Goal: Information Seeking & Learning: Learn about a topic

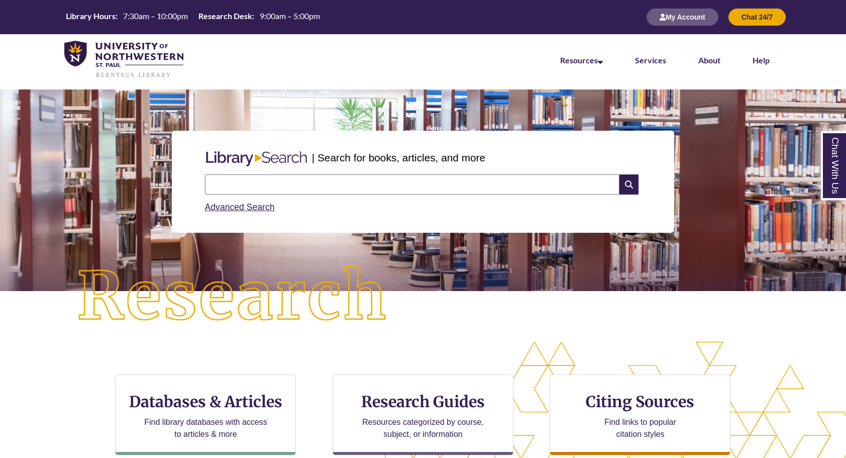
click at [359, 190] on input "text" at bounding box center [412, 184] width 415 height 20
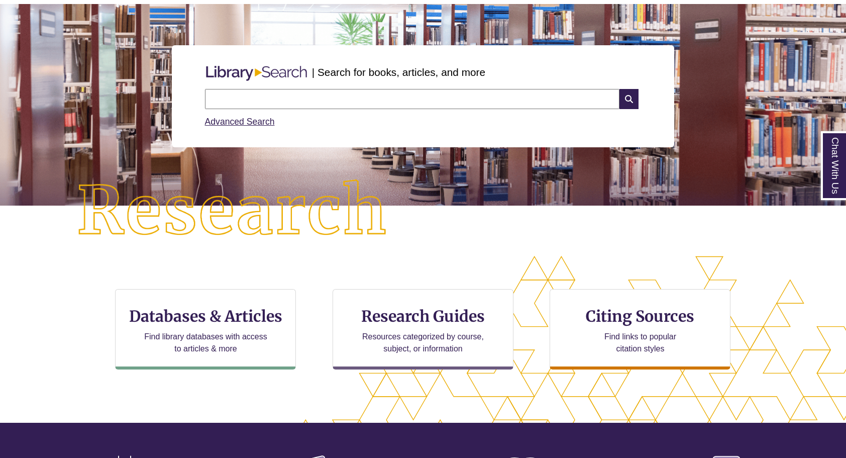
scroll to position [91, 0]
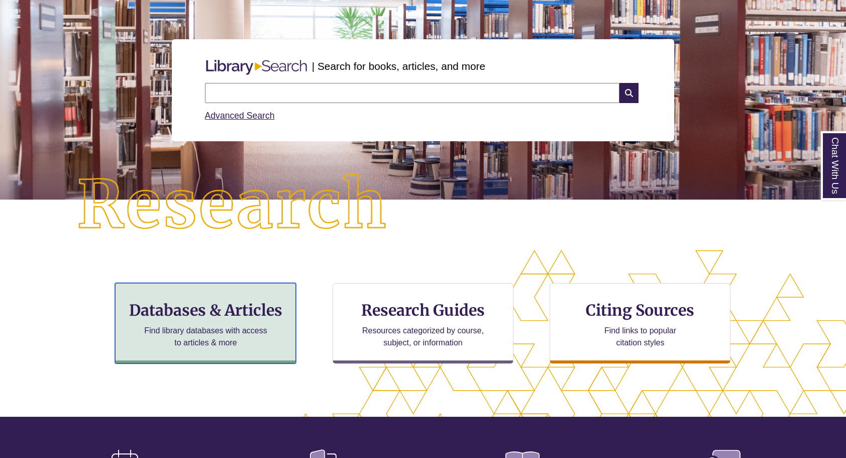
click at [228, 308] on h3 "Databases & Articles" at bounding box center [206, 310] width 164 height 19
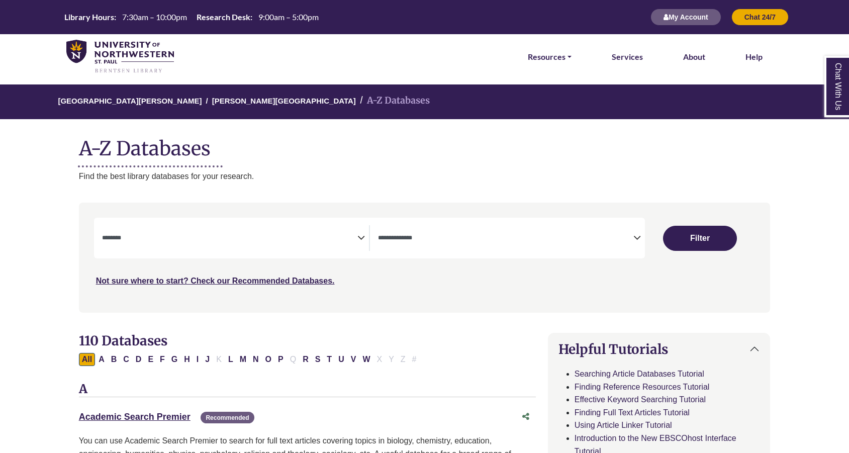
select select "Database Subject Filter"
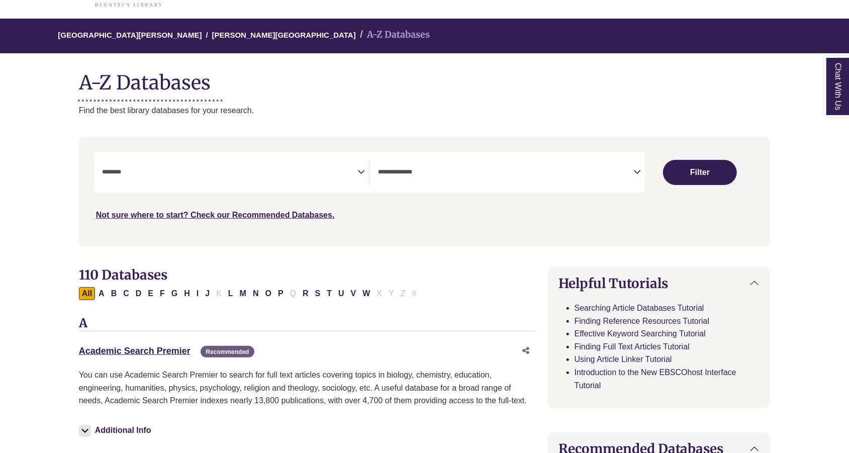
scroll to position [66, 0]
click at [356, 169] on textarea "Search" at bounding box center [229, 172] width 255 height 8
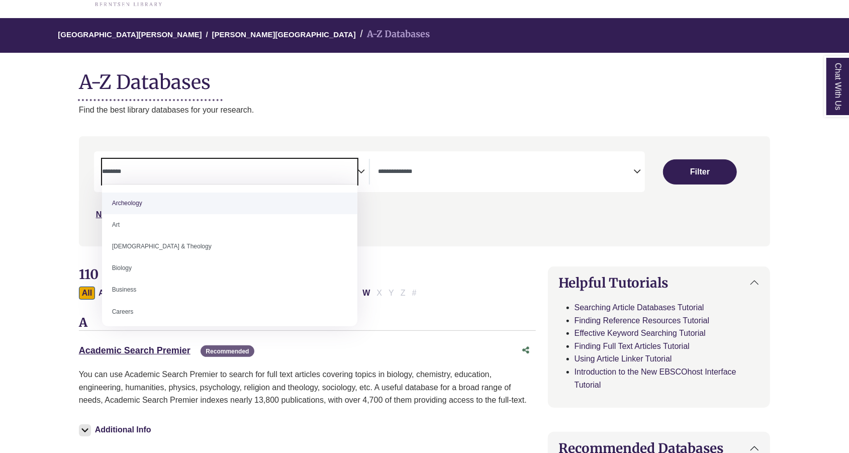
click at [444, 180] on span "Search filters" at bounding box center [505, 172] width 255 height 26
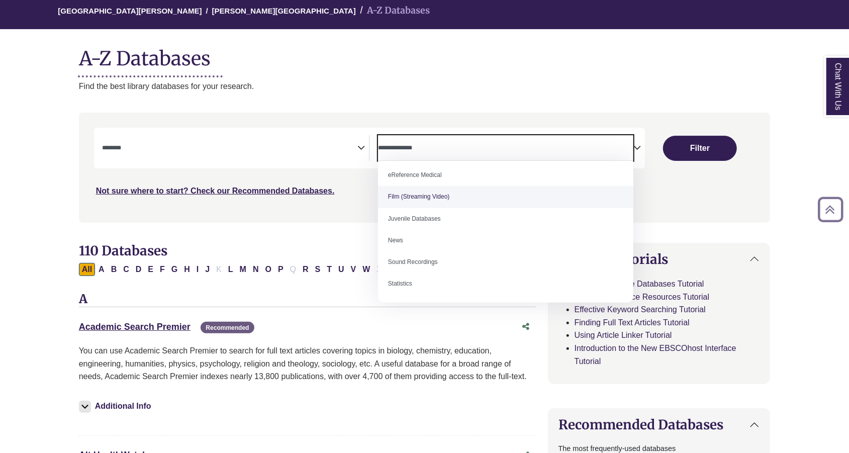
scroll to position [0, 0]
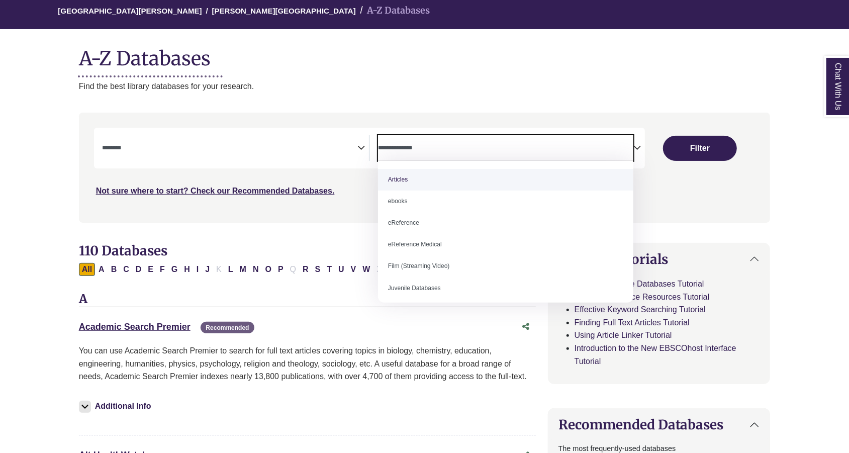
select select "*****"
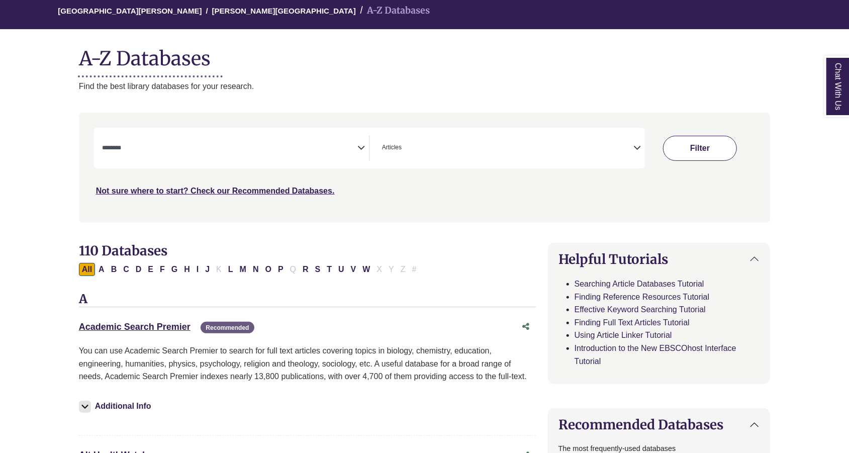
click at [727, 148] on button "Filter" at bounding box center [699, 148] width 73 height 25
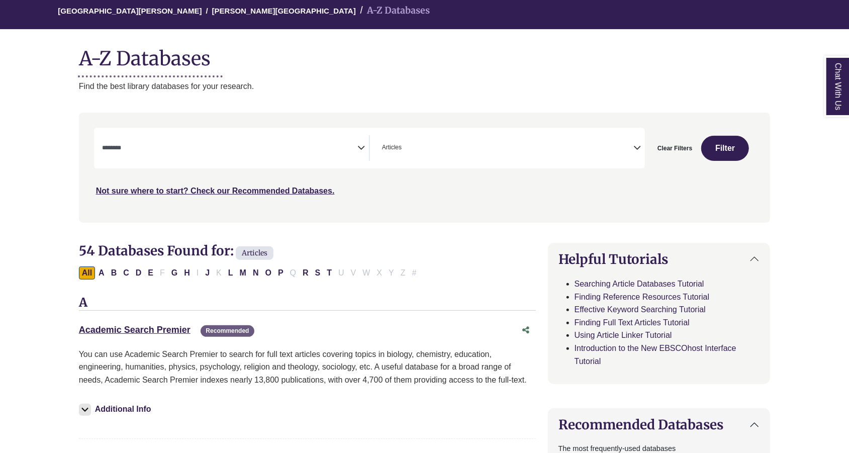
click at [313, 148] on textarea "Search" at bounding box center [229, 149] width 255 height 8
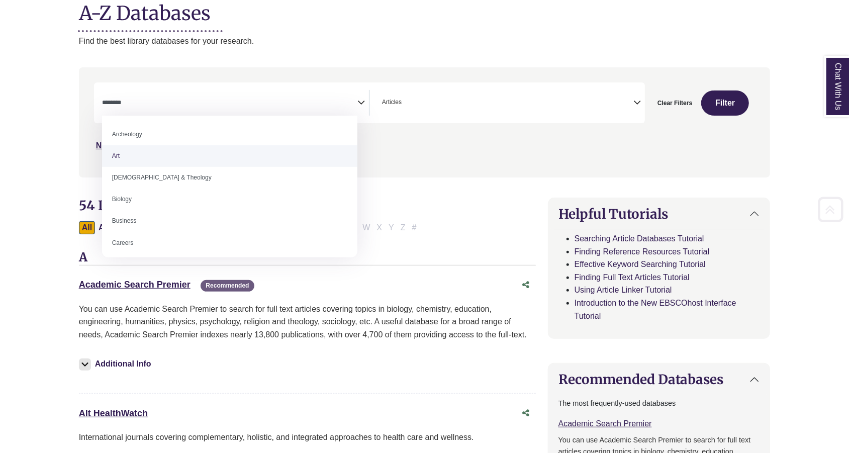
scroll to position [136, 0]
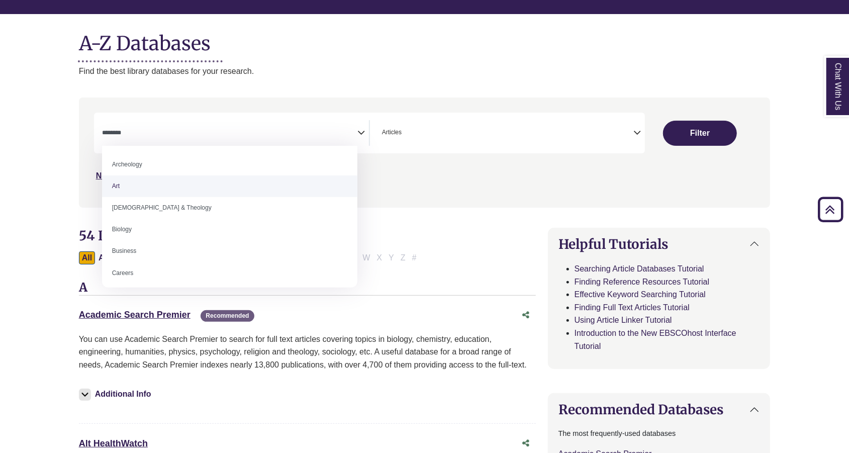
select select "Database Subject Filter"
select select "Database Types Filter"
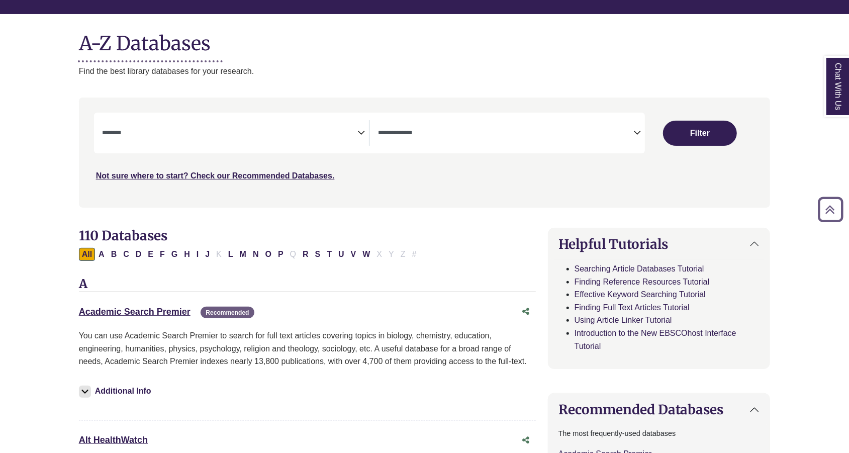
scroll to position [90, 0]
